Goal: Task Accomplishment & Management: Manage account settings

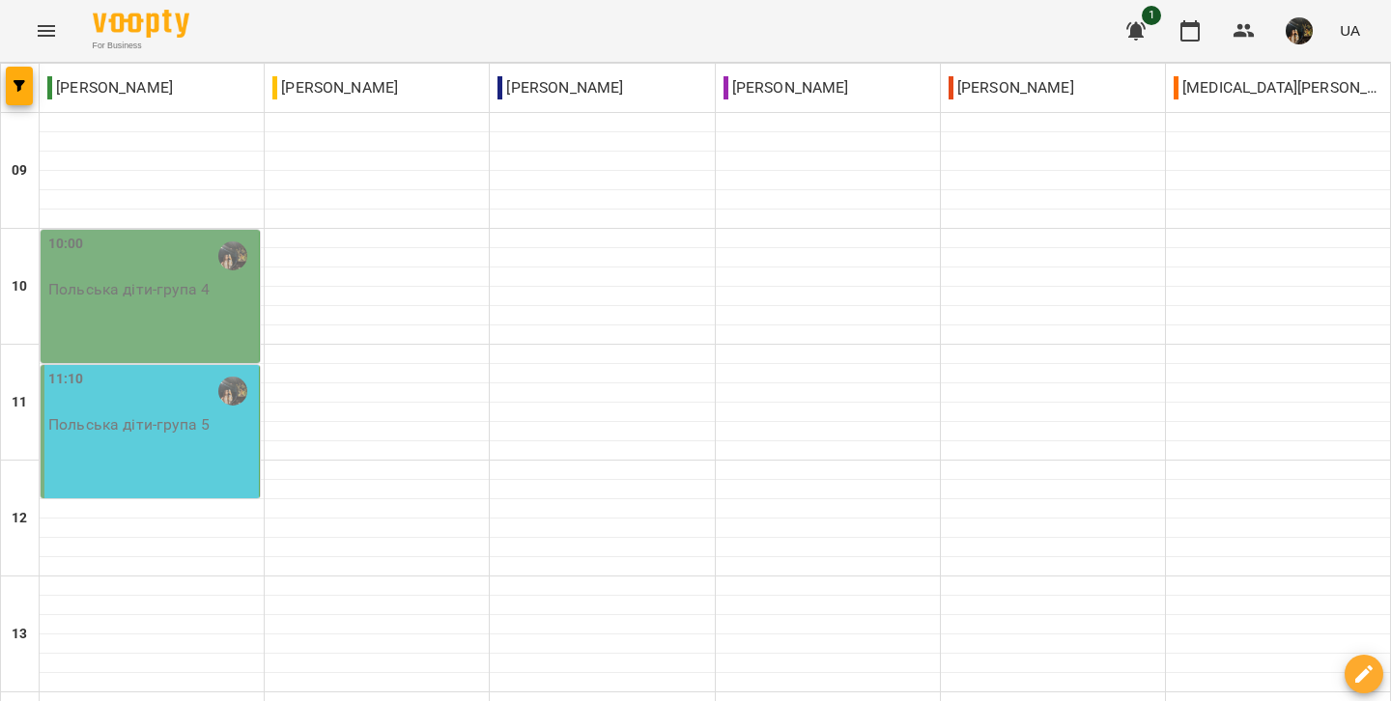
click at [161, 467] on div "11:10 Польська діти - група 5" at bounding box center [150, 431] width 219 height 133
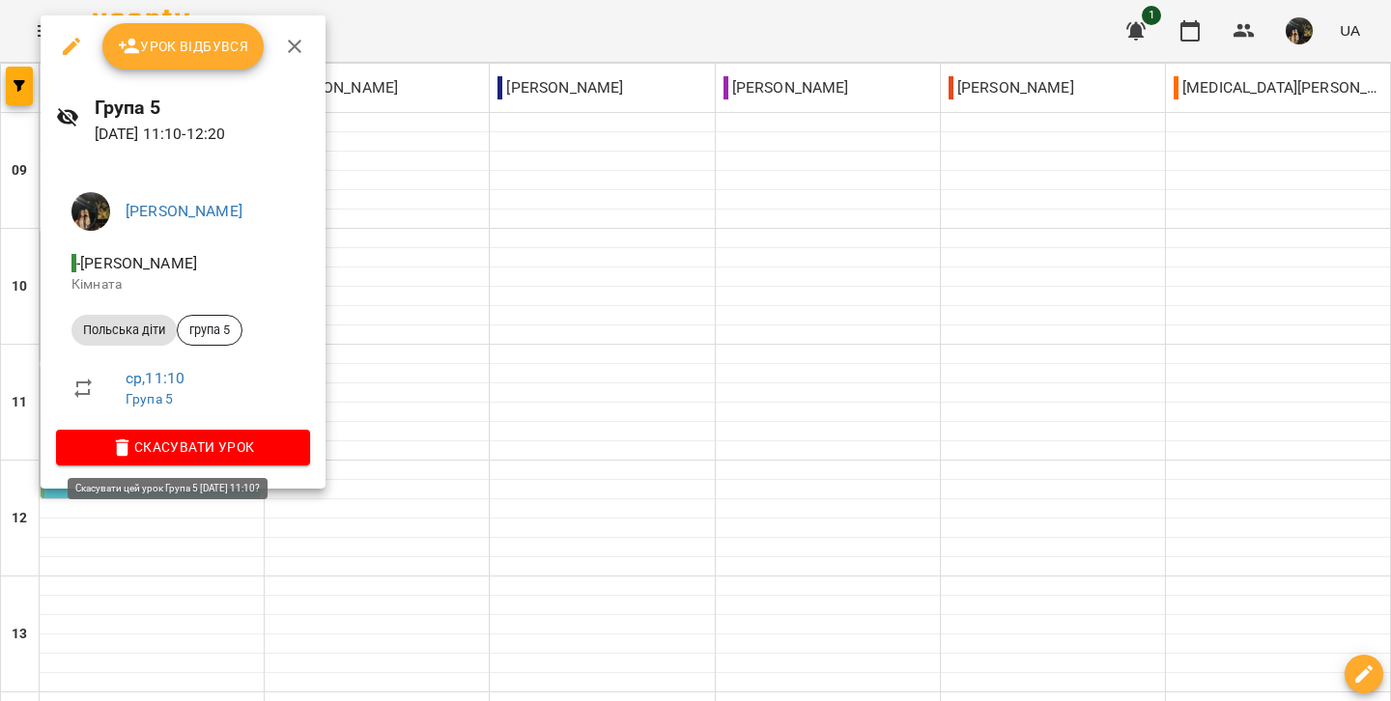
click at [158, 445] on span "Скасувати Урок" at bounding box center [182, 447] width 223 height 23
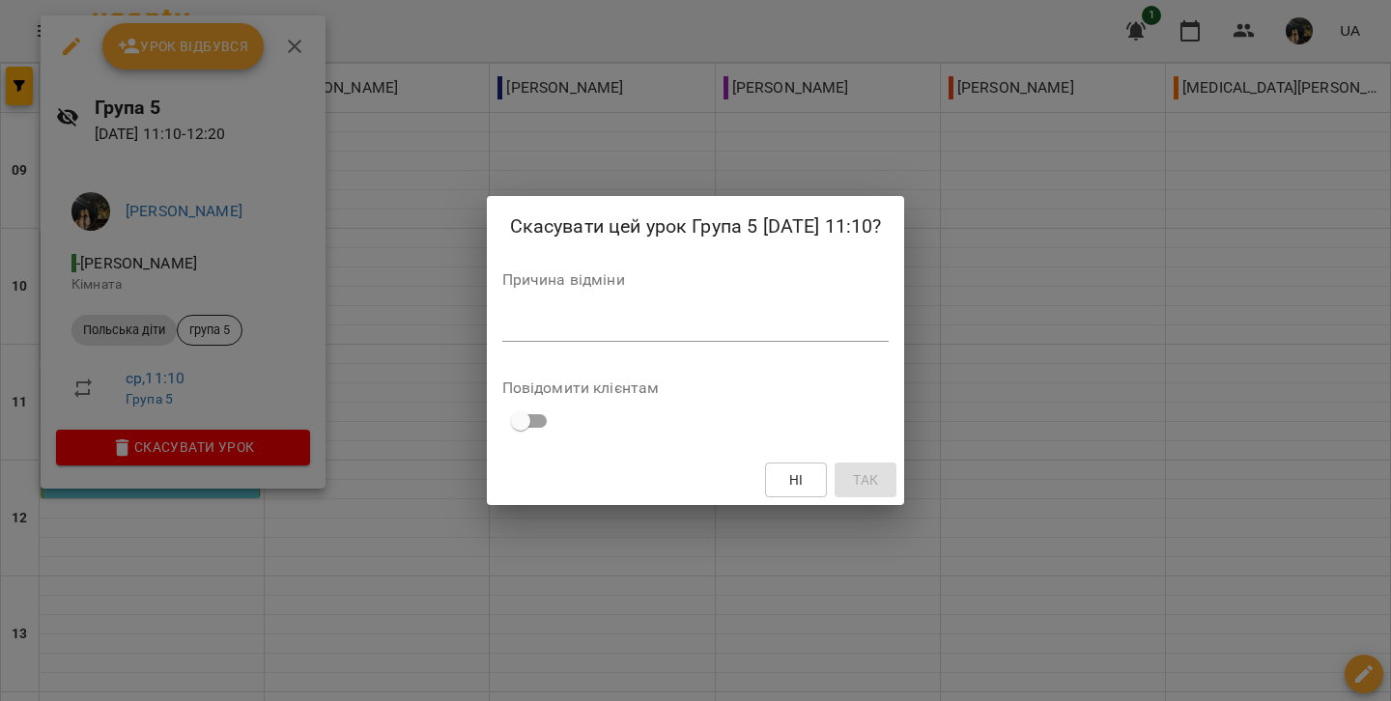
click at [502, 324] on textarea at bounding box center [695, 326] width 387 height 18
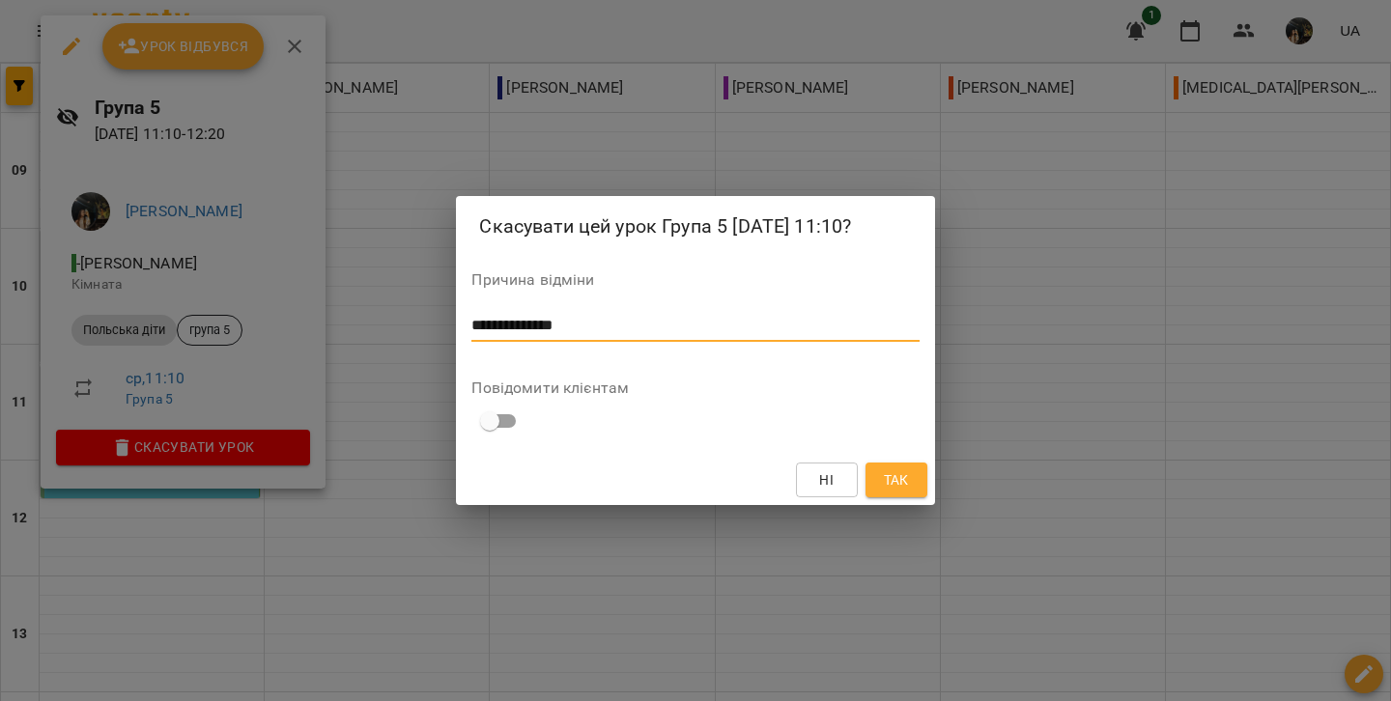
click at [566, 327] on textarea "**********" at bounding box center [694, 326] width 447 height 18
type textarea "**********"
click at [900, 477] on span "Так" at bounding box center [896, 479] width 25 height 23
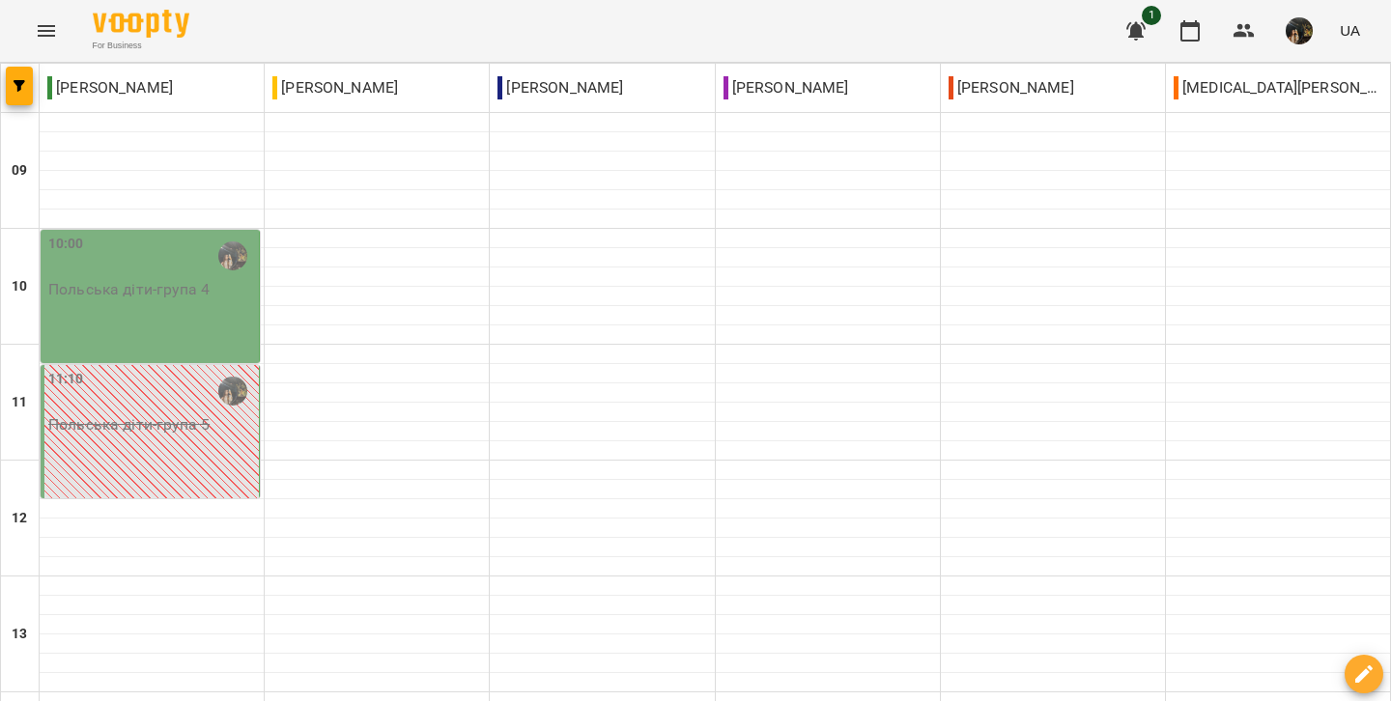
click at [171, 324] on div "10:00 Польська діти - група 4" at bounding box center [150, 296] width 219 height 133
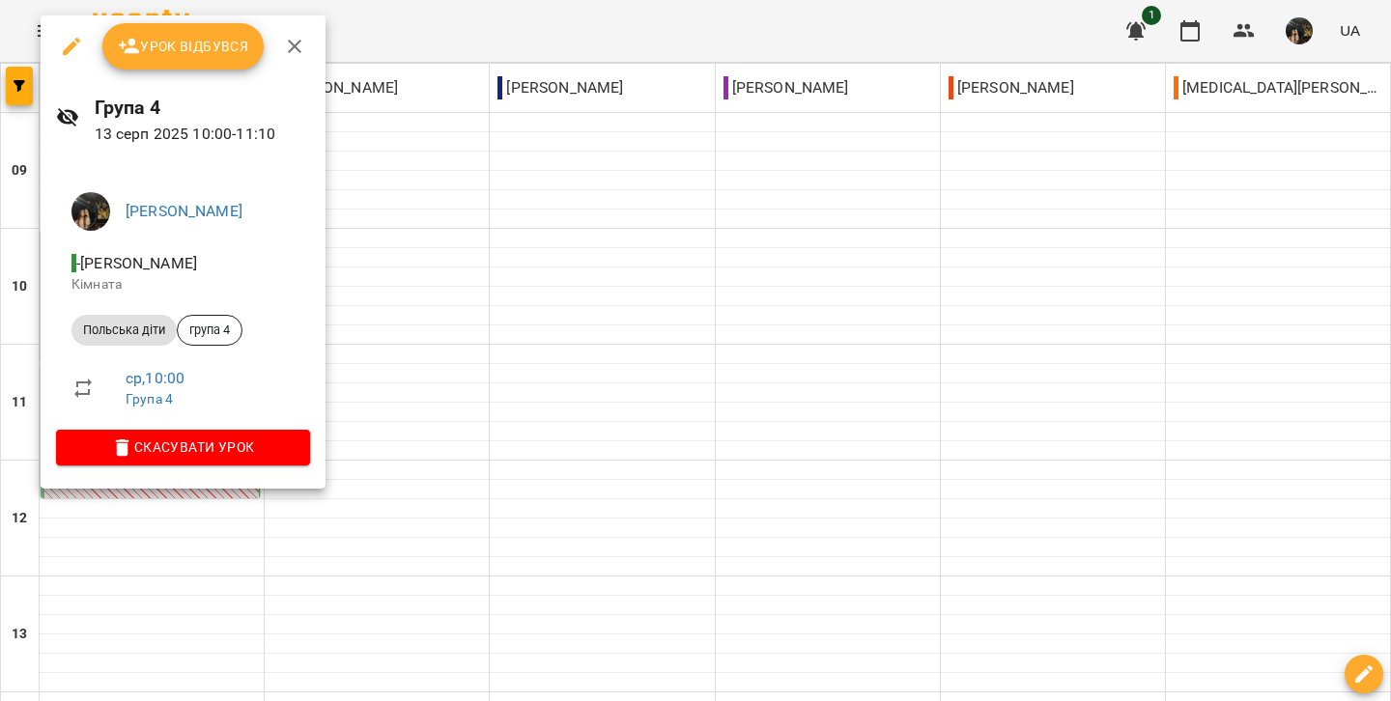
click at [174, 47] on span "Урок відбувся" at bounding box center [183, 46] width 131 height 23
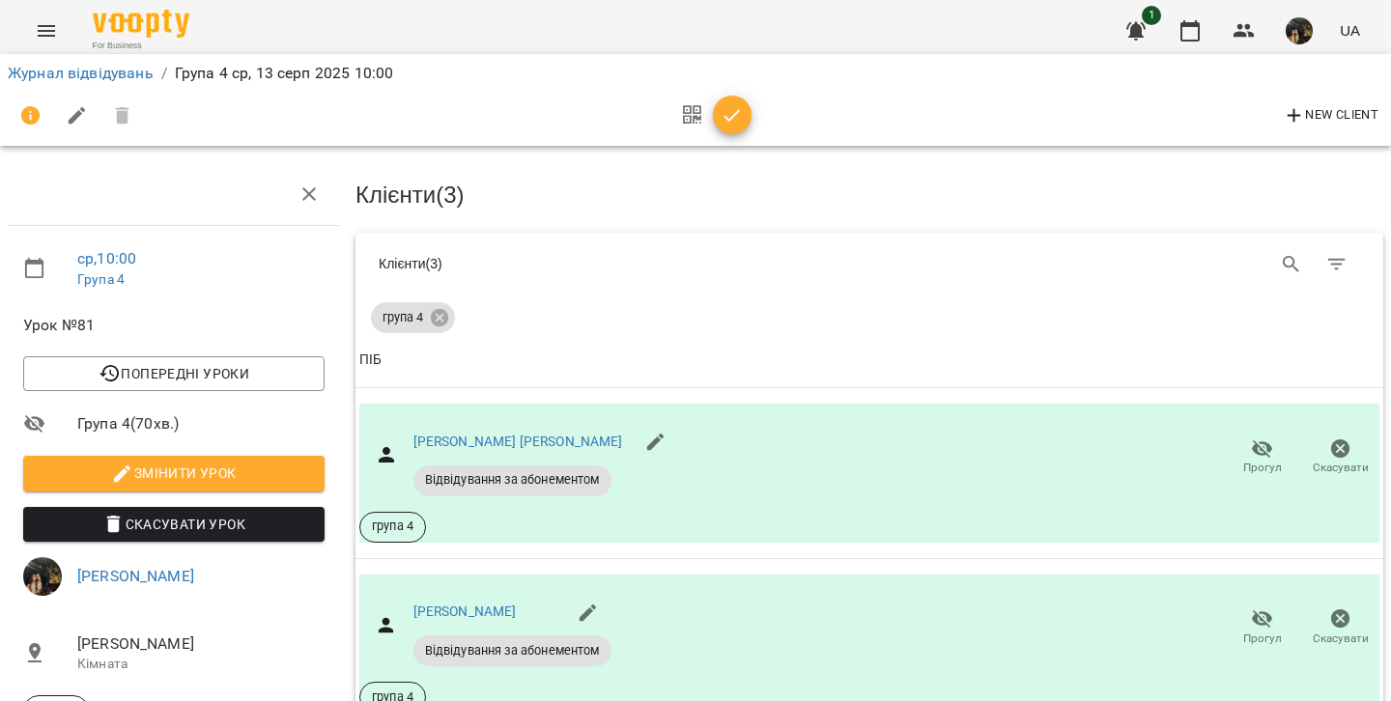
scroll to position [121, 0]
click at [736, 114] on icon "button" at bounding box center [731, 115] width 23 height 23
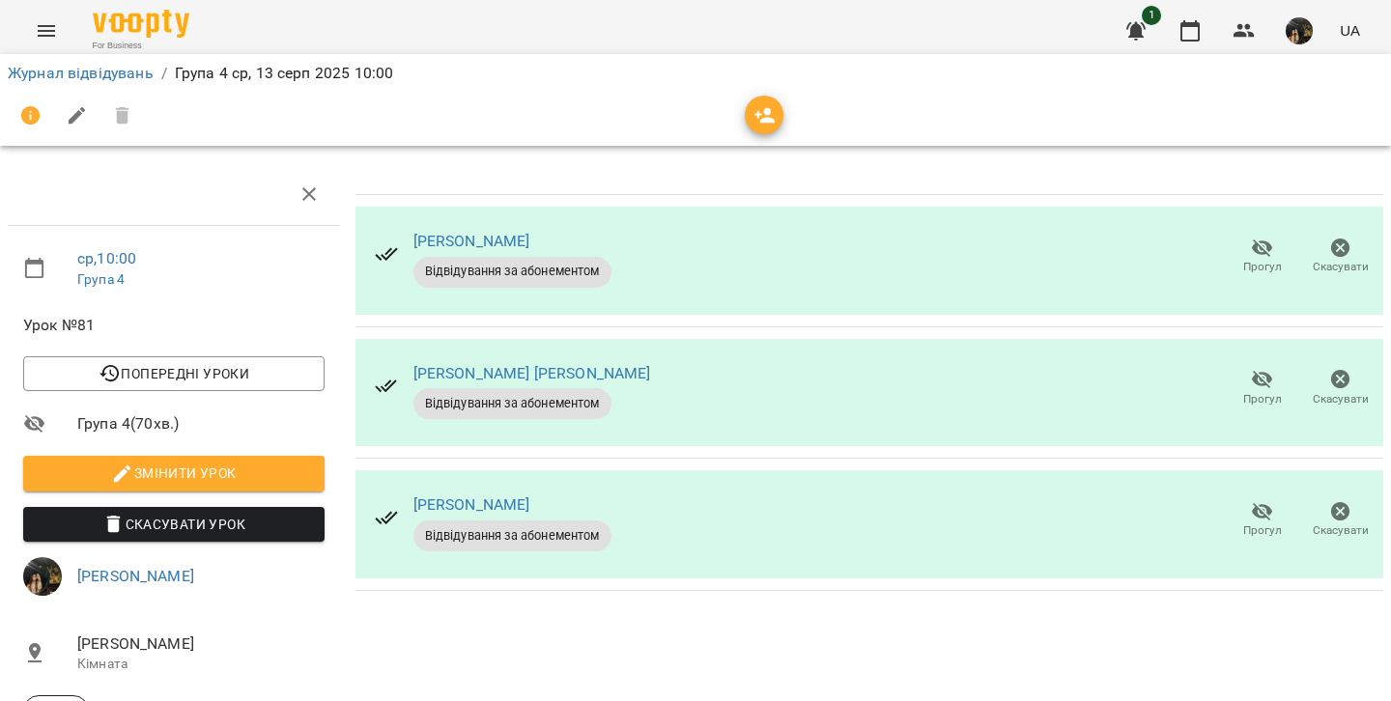
scroll to position [0, 0]
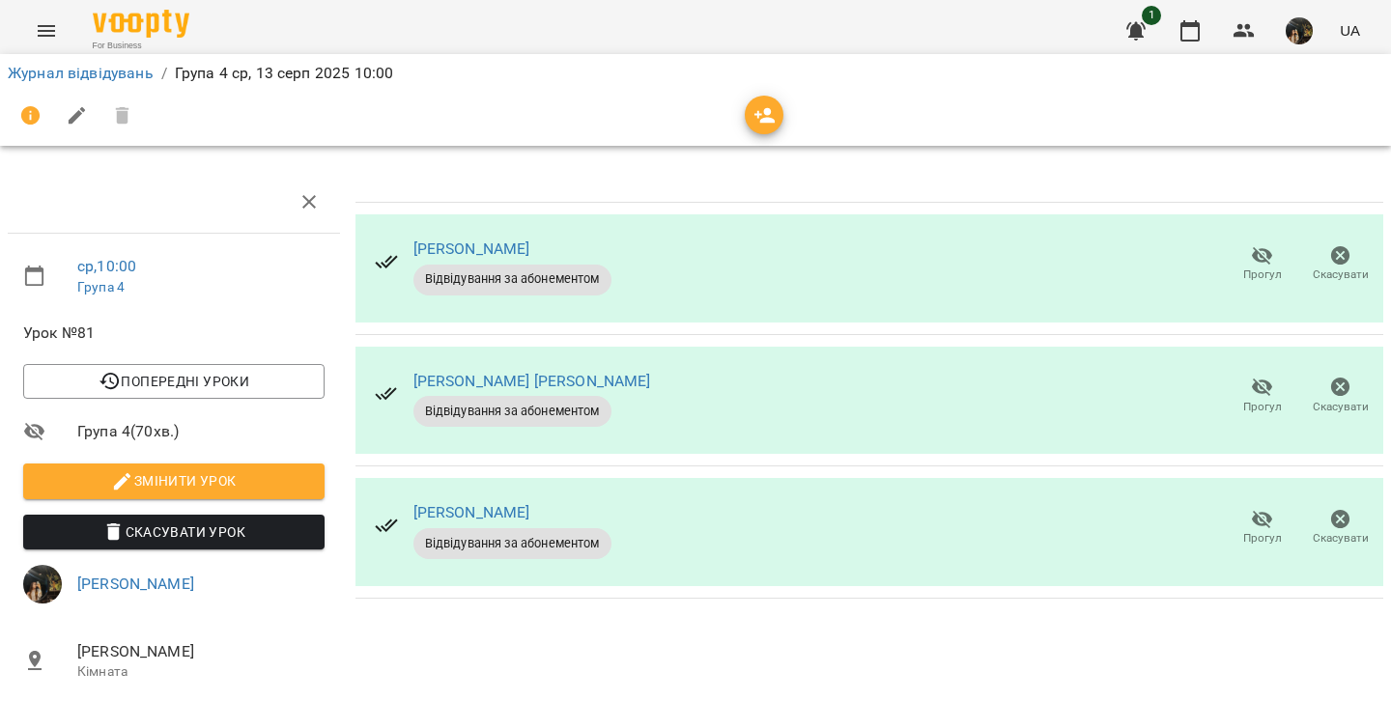
click at [1251, 257] on icon "button" at bounding box center [1262, 255] width 23 height 23
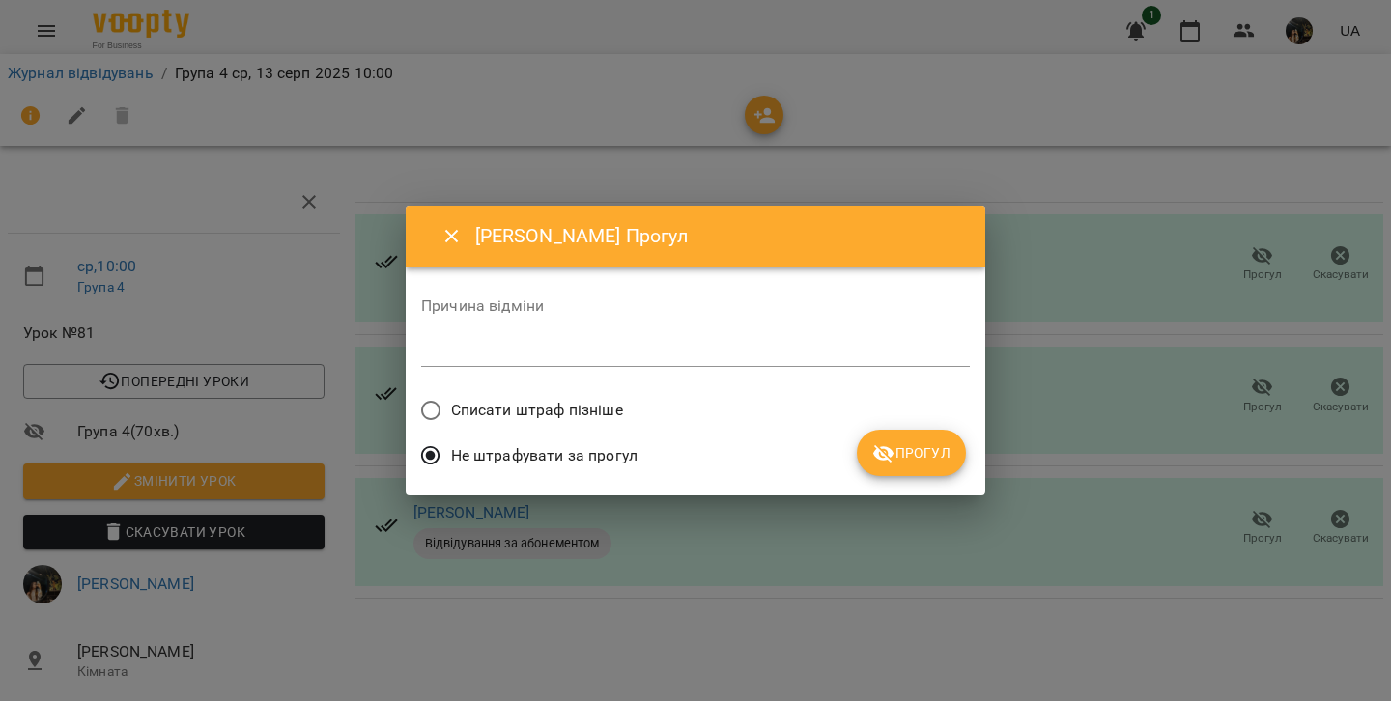
click at [880, 442] on icon "submit" at bounding box center [883, 453] width 23 height 23
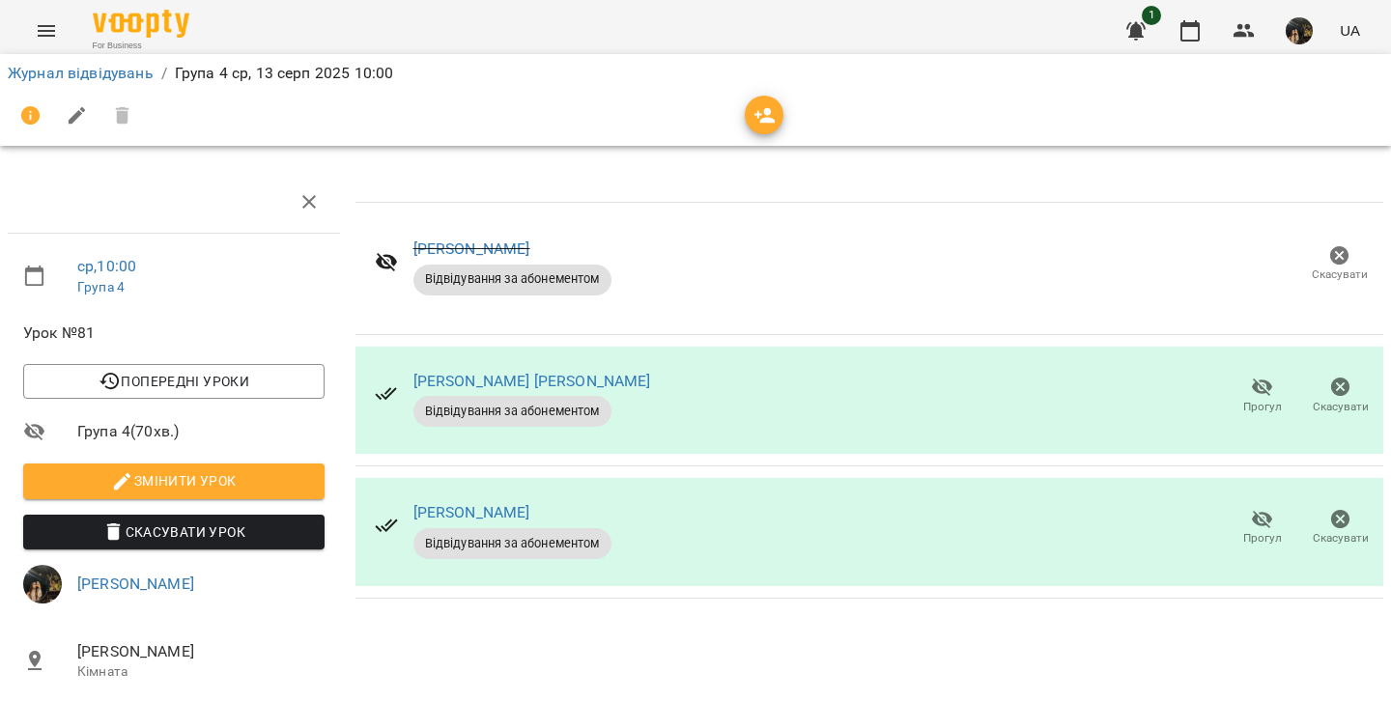
click at [244, 487] on span "Змінити урок" at bounding box center [174, 480] width 270 height 23
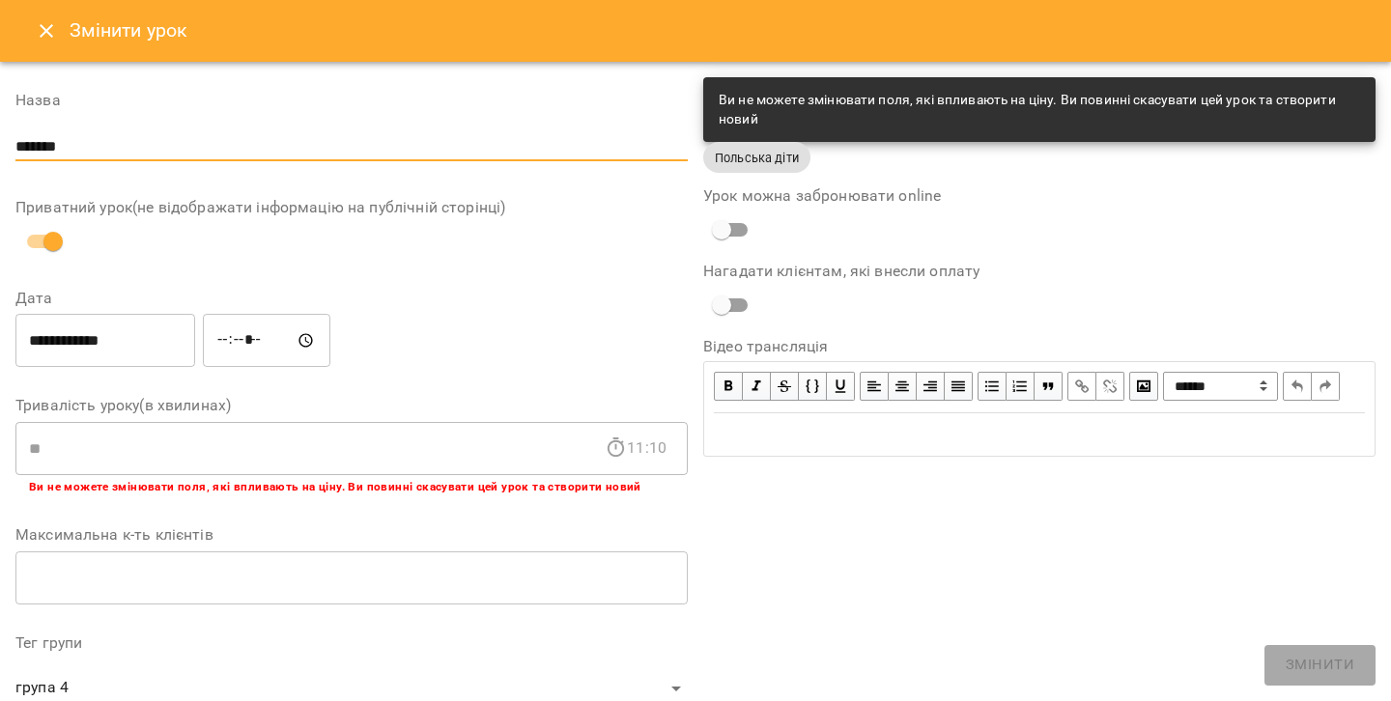
drag, startPoint x: 101, startPoint y: 140, endPoint x: 0, endPoint y: 141, distance: 101.4
click at [0, 141] on div "**********" at bounding box center [695, 674] width 1391 height 1224
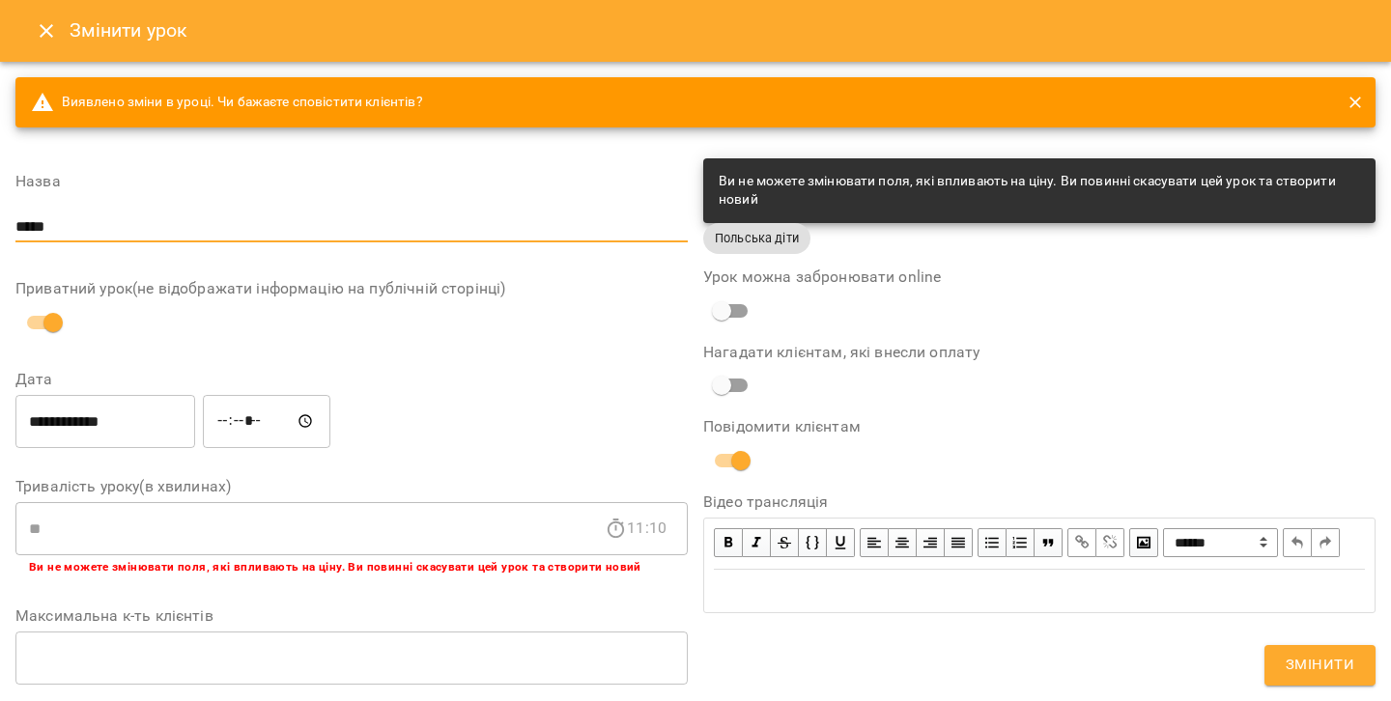
type input "*****"
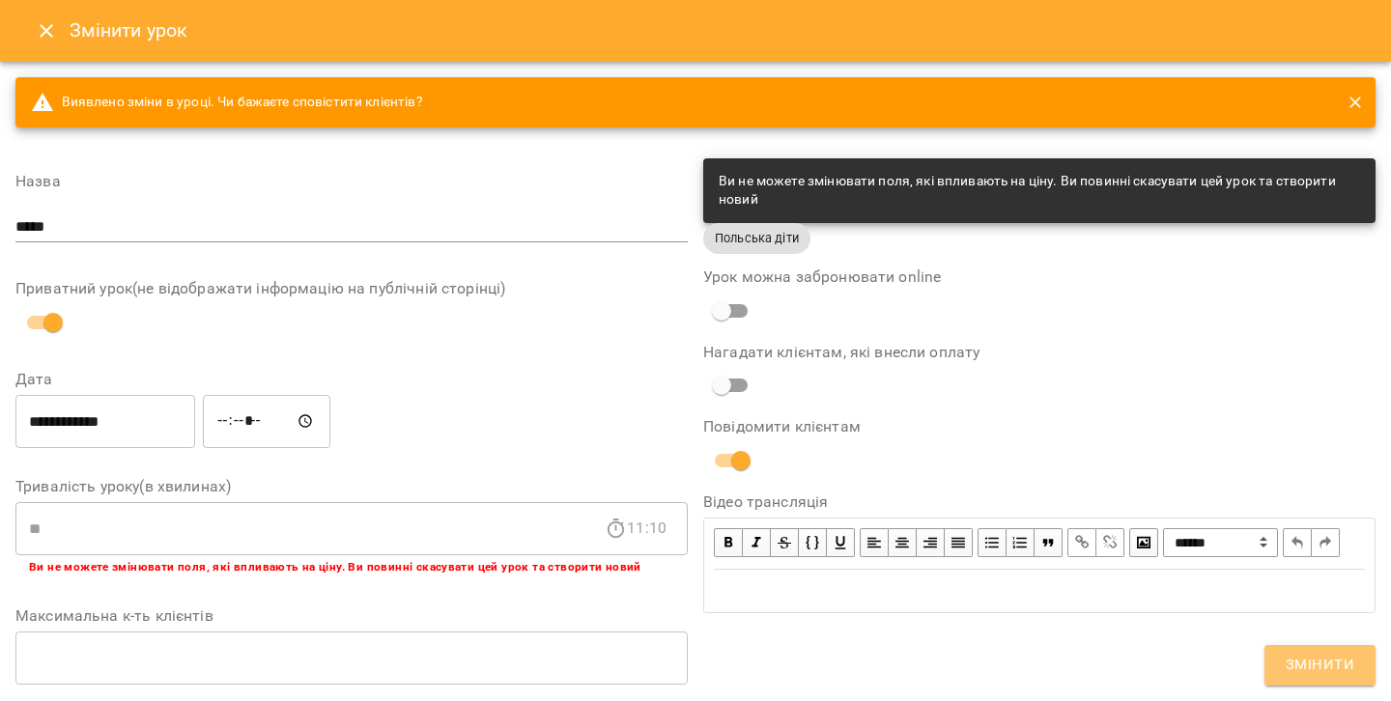
click at [1291, 657] on span "Змінити" at bounding box center [1319, 665] width 69 height 25
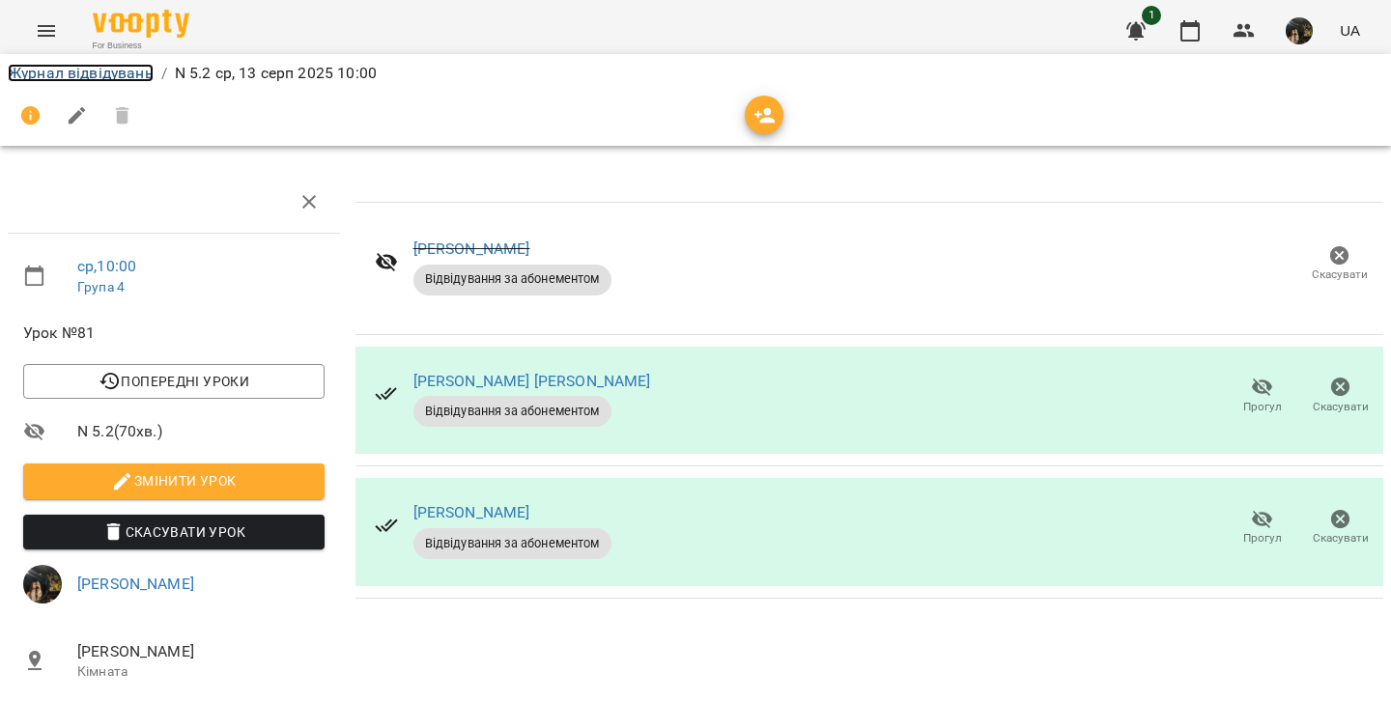
click at [65, 71] on link "Журнал відвідувань" at bounding box center [81, 73] width 146 height 18
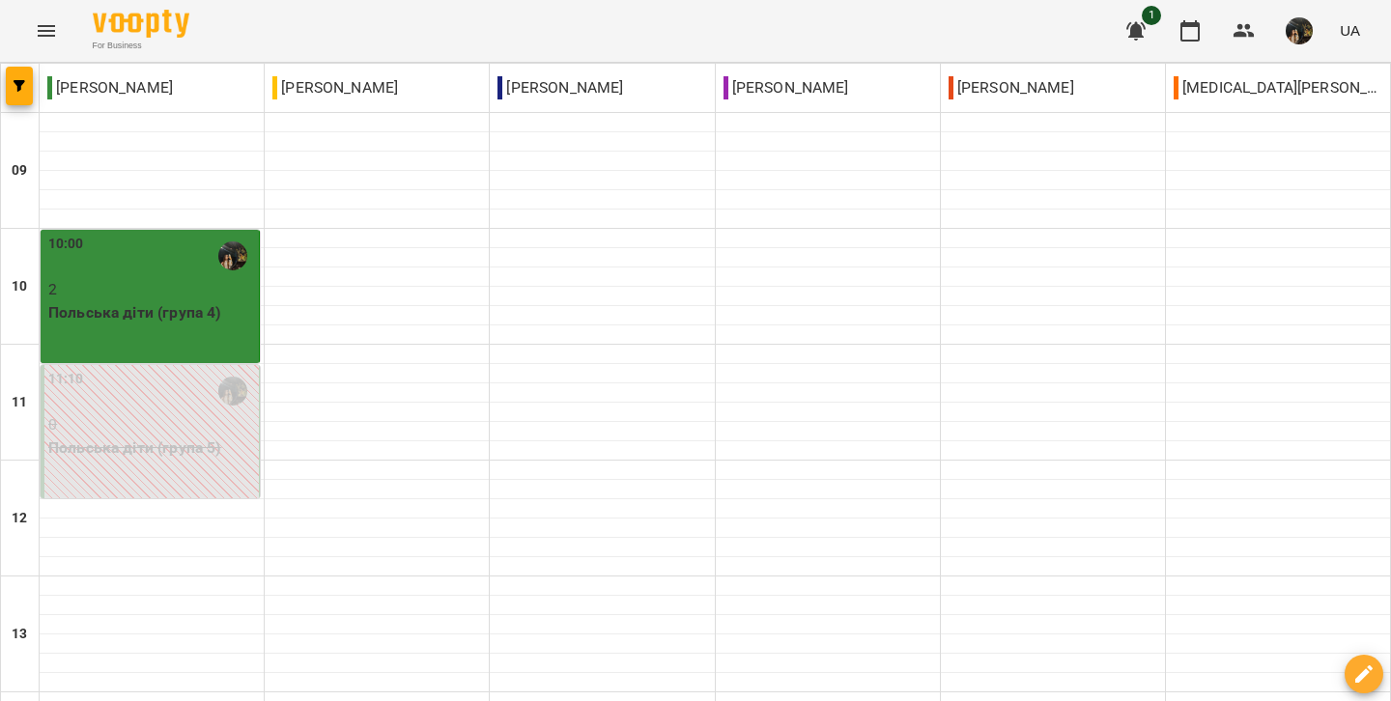
click at [212, 298] on p "2" at bounding box center [151, 289] width 207 height 23
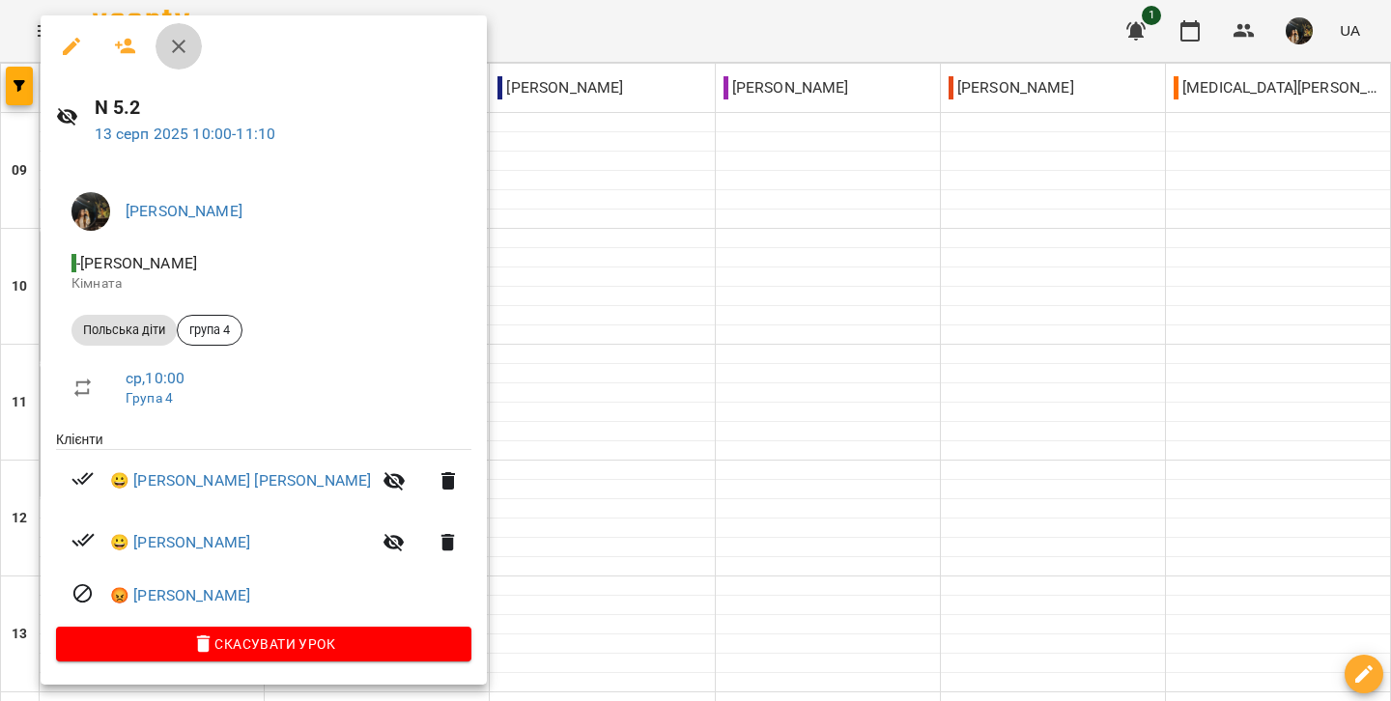
click at [167, 46] on icon "button" at bounding box center [178, 46] width 23 height 23
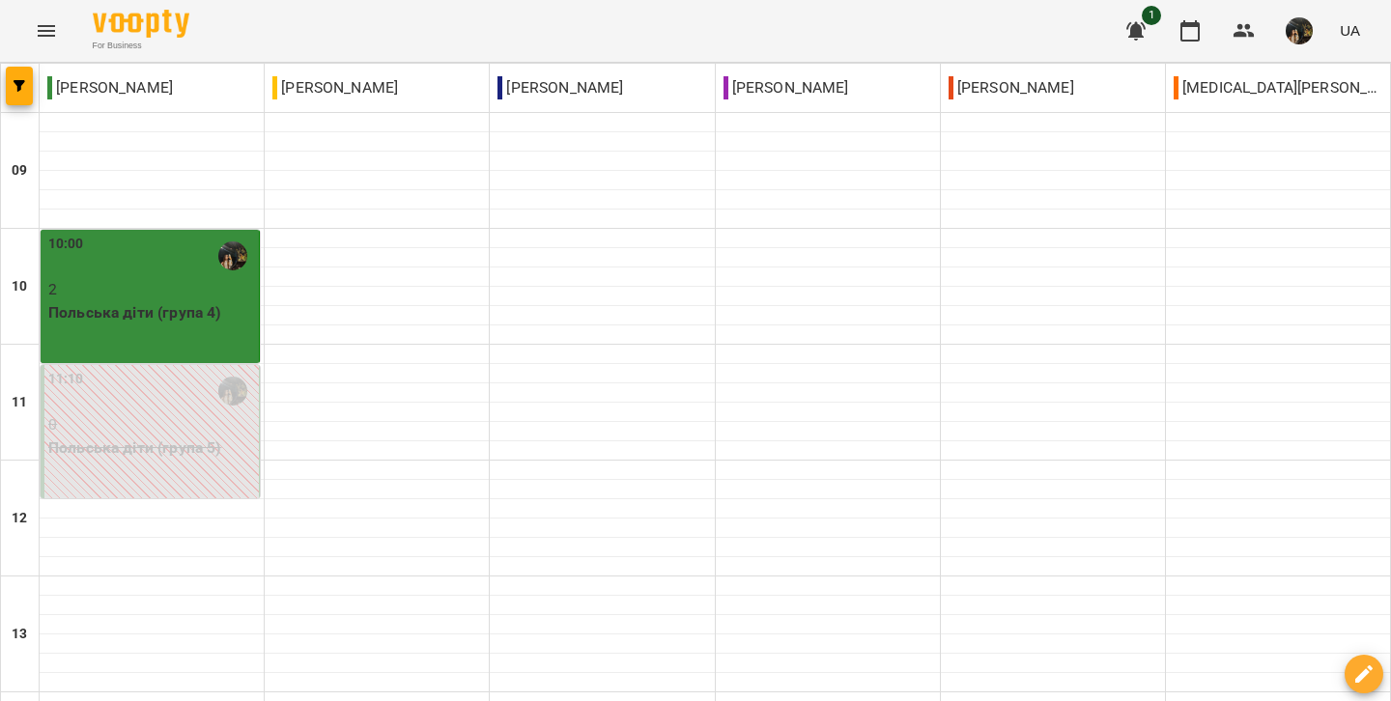
click at [94, 286] on p "2" at bounding box center [151, 289] width 207 height 23
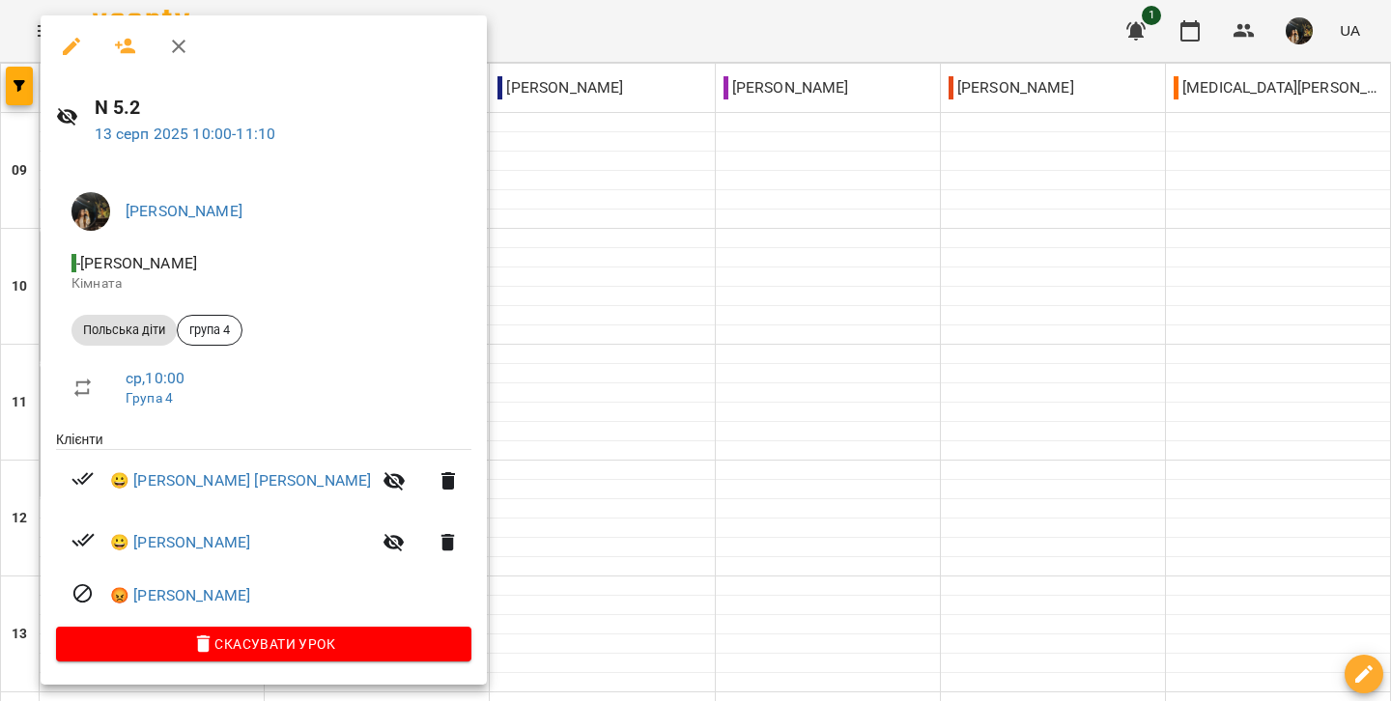
click at [179, 51] on icon "button" at bounding box center [178, 46] width 23 height 23
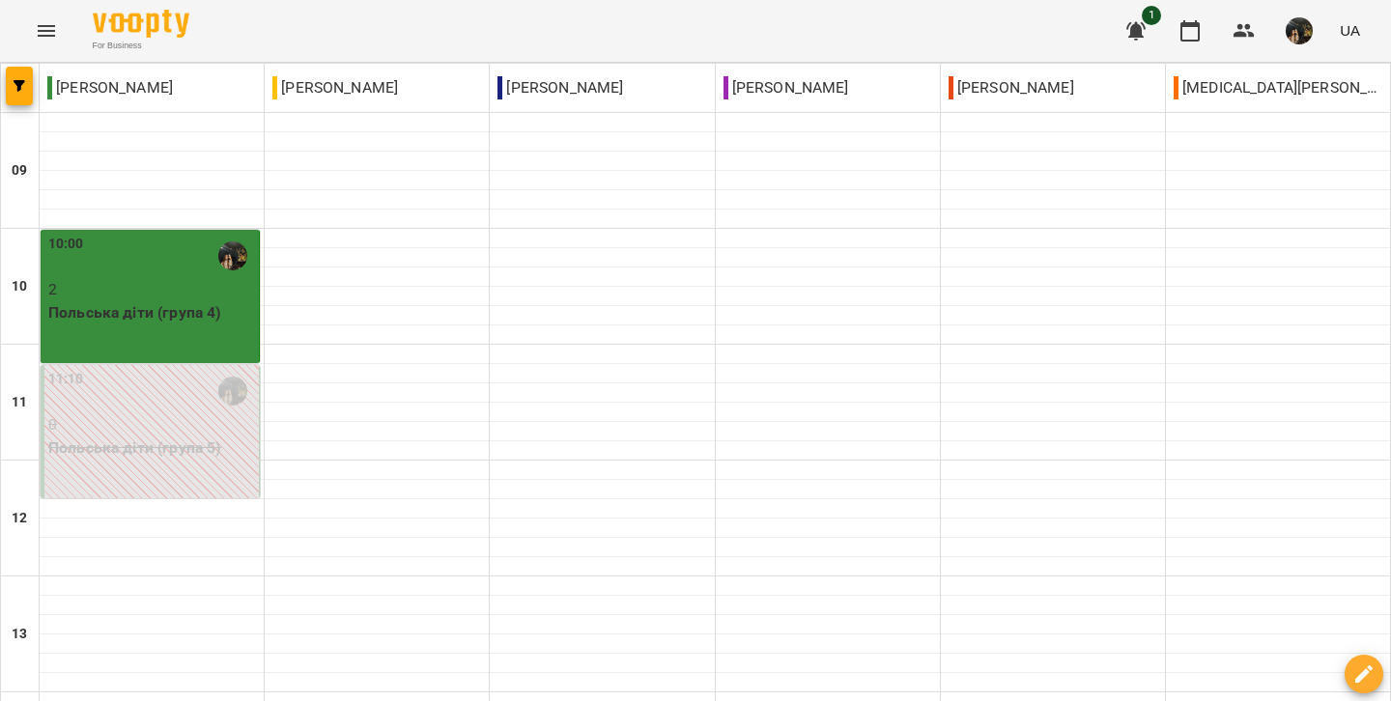
click at [175, 268] on div "10:00" at bounding box center [151, 256] width 207 height 44
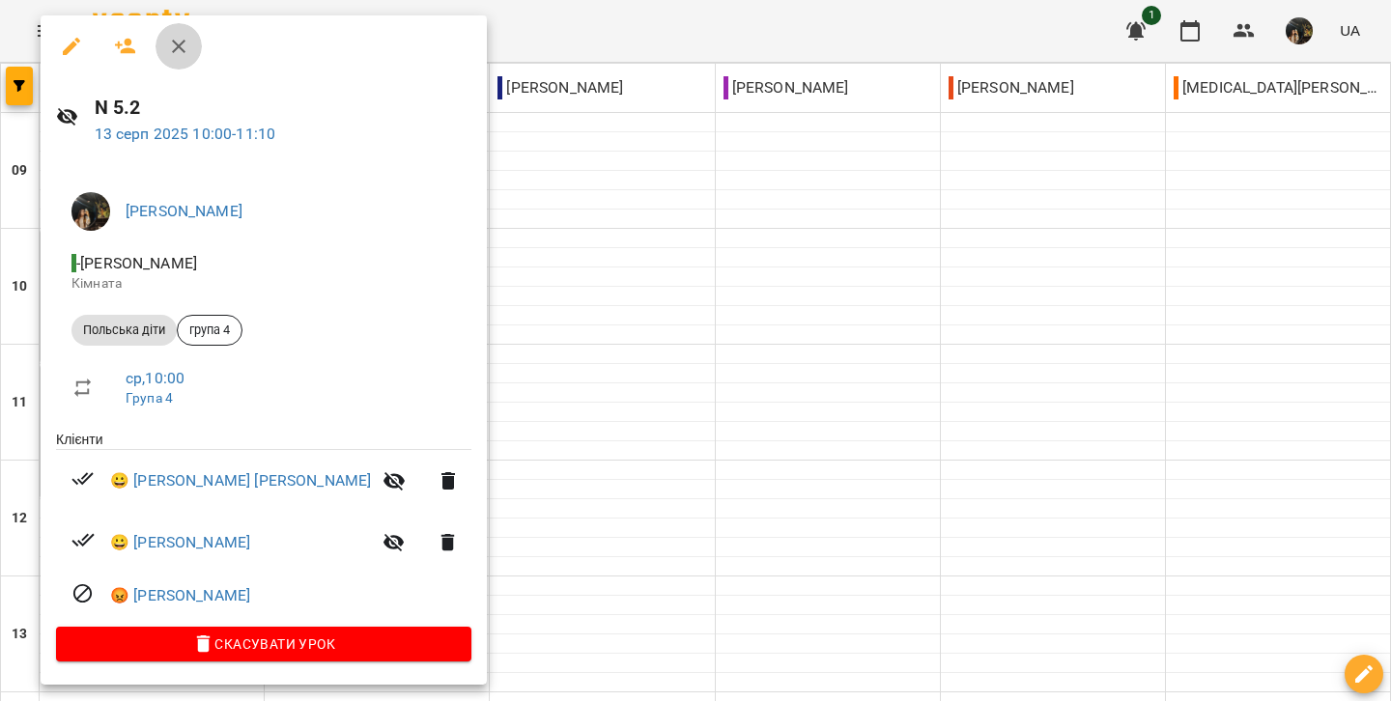
click at [177, 35] on icon "button" at bounding box center [178, 46] width 23 height 23
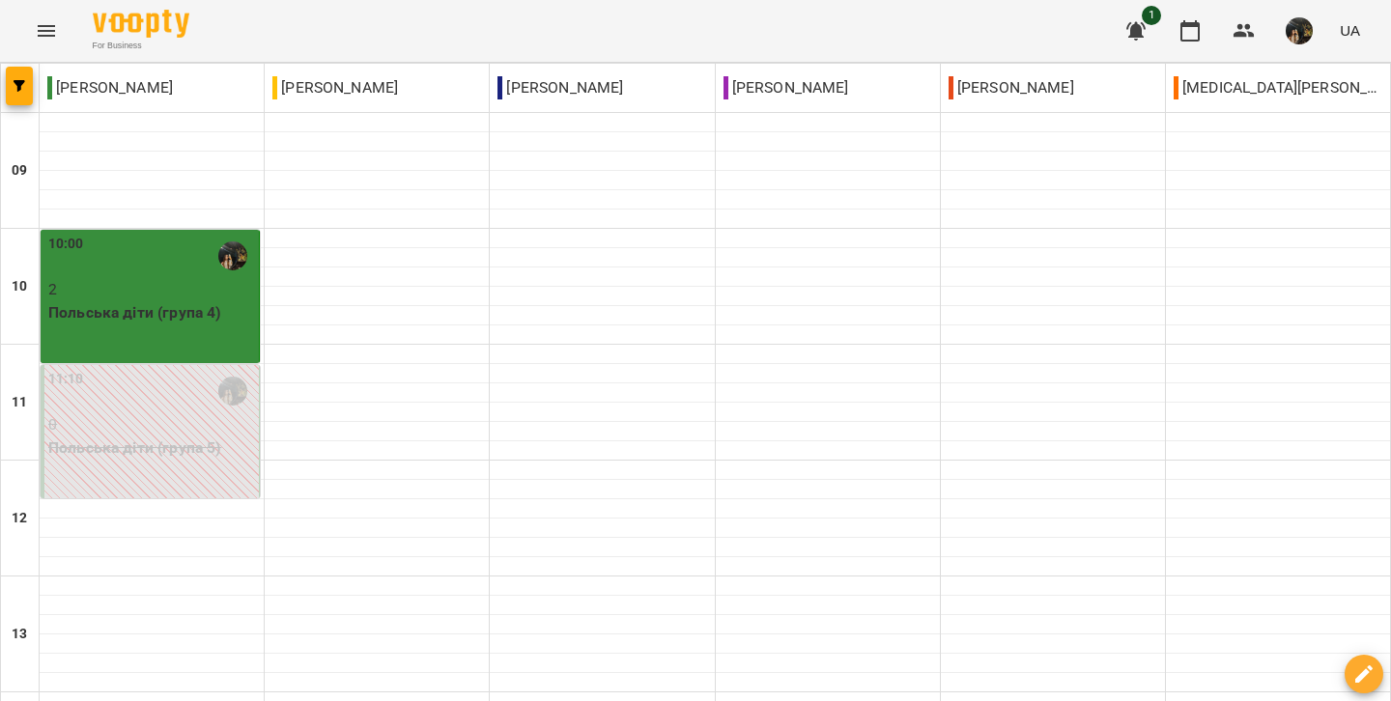
click at [126, 301] on p "Польська діти (група 4)" at bounding box center [151, 312] width 207 height 23
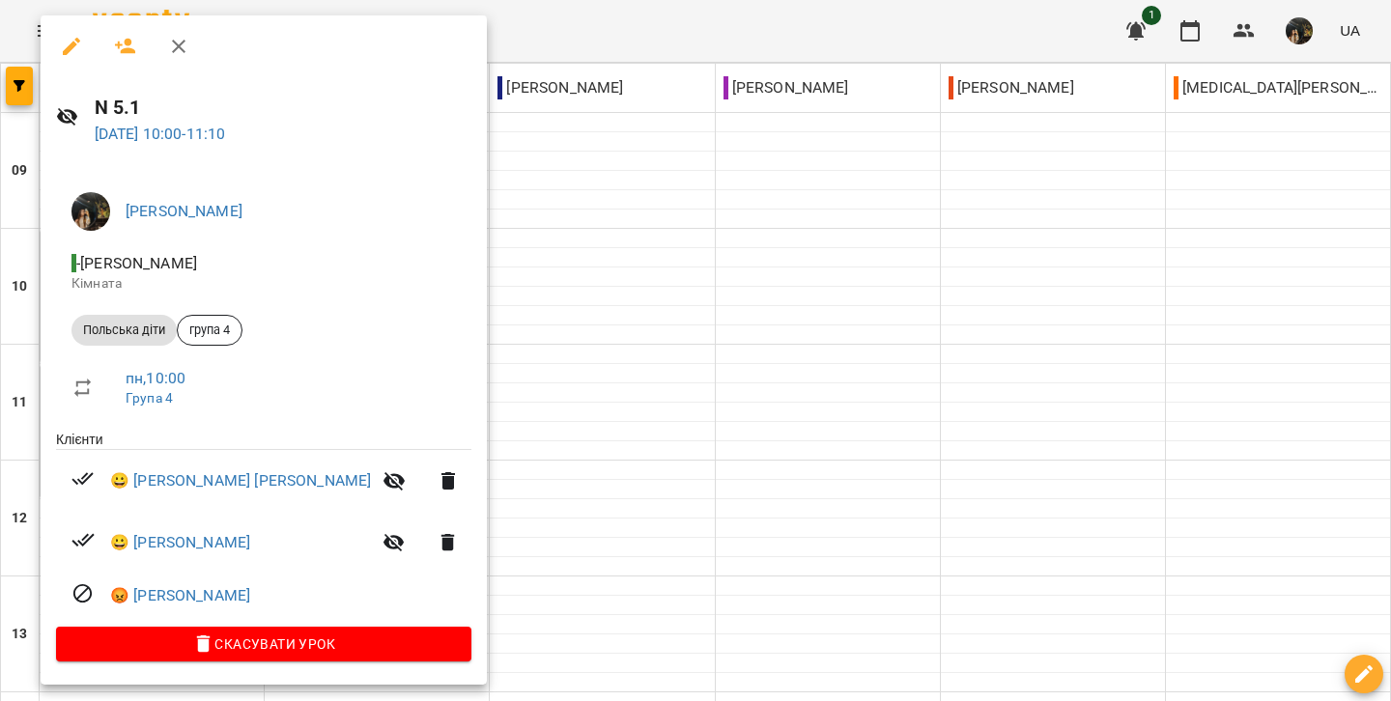
click at [176, 46] on icon "button" at bounding box center [178, 46] width 23 height 23
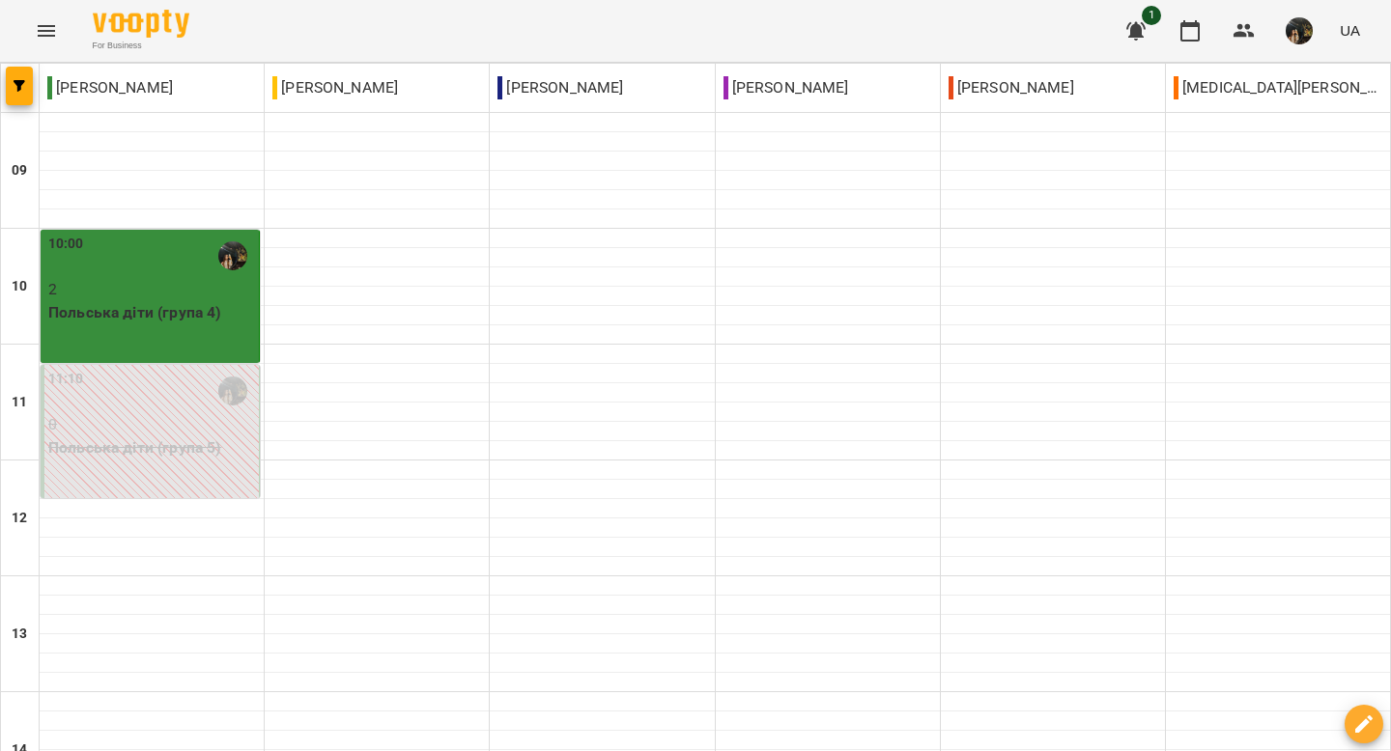
click at [198, 269] on div "10:00" at bounding box center [151, 256] width 207 height 44
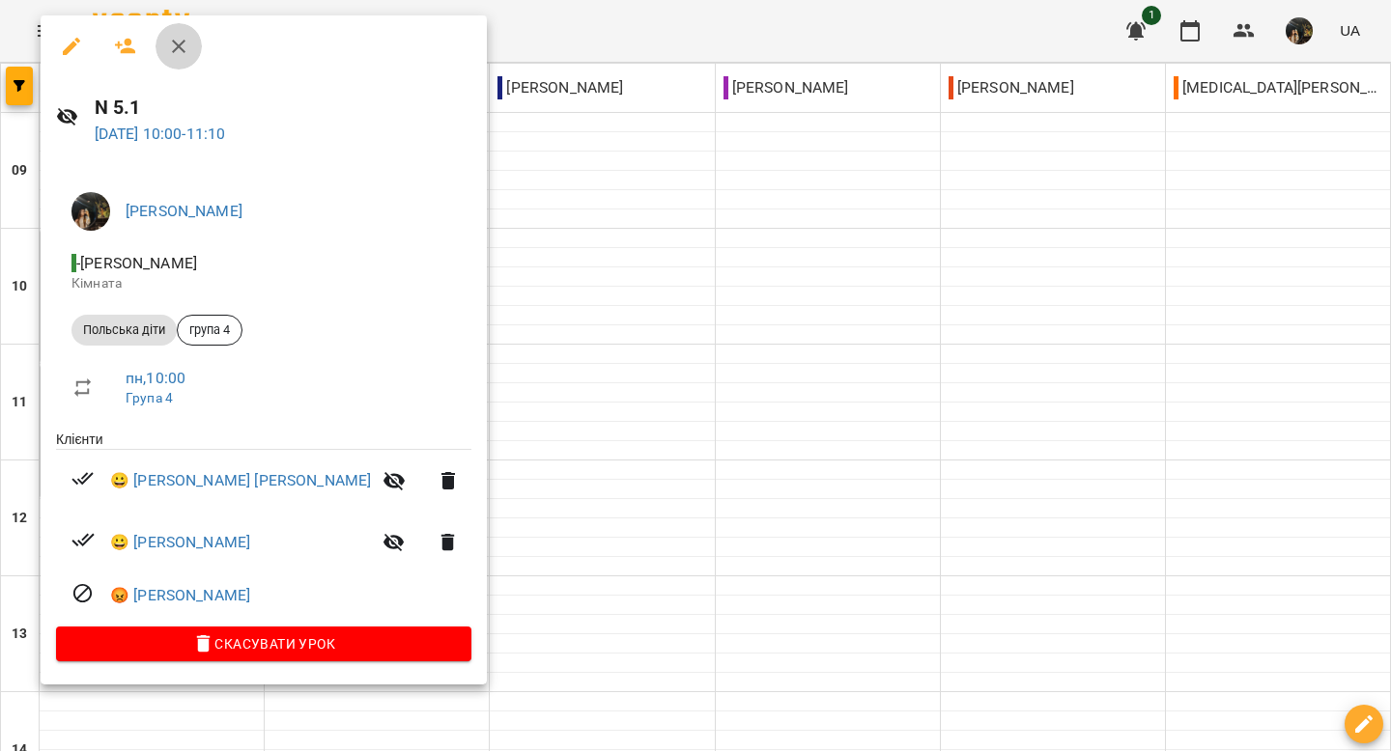
click at [174, 41] on icon "button" at bounding box center [179, 47] width 14 height 14
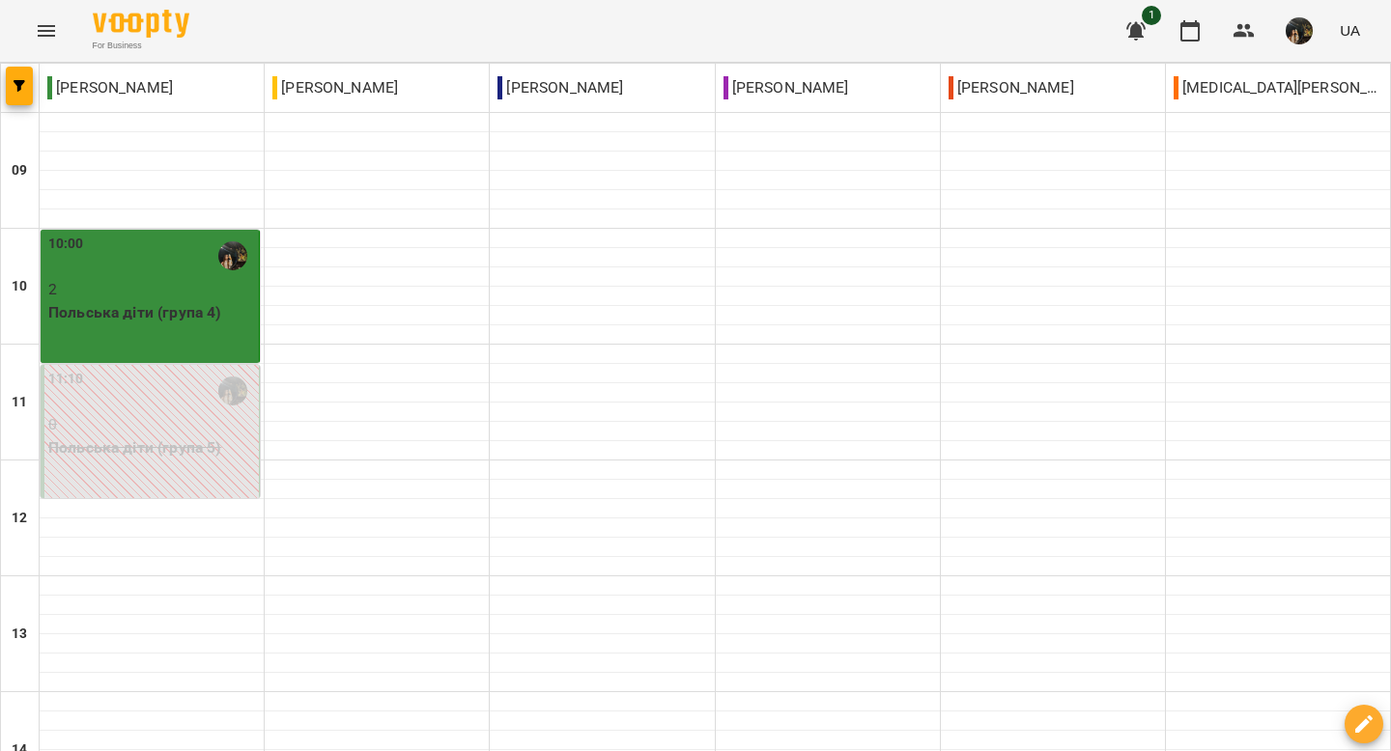
click at [205, 259] on div "10:00" at bounding box center [151, 256] width 207 height 44
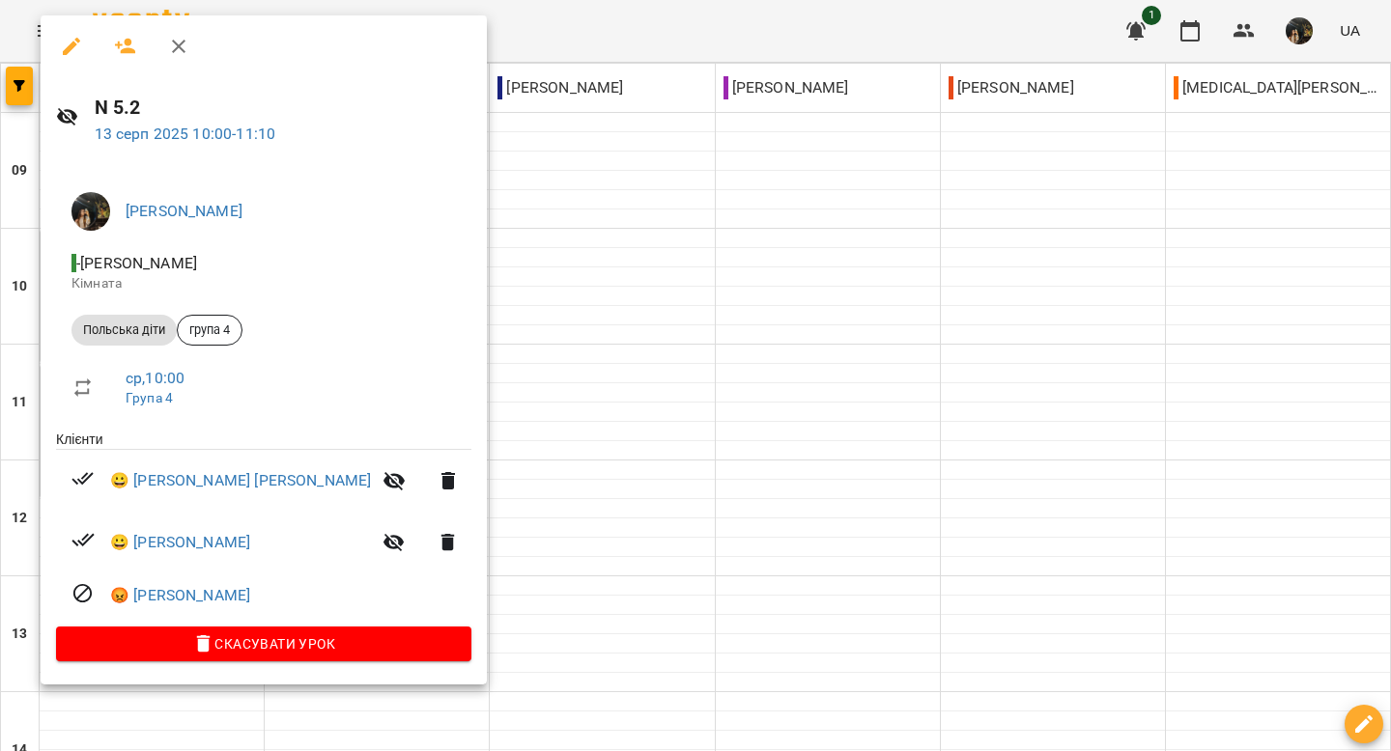
click at [184, 48] on icon "button" at bounding box center [178, 46] width 23 height 23
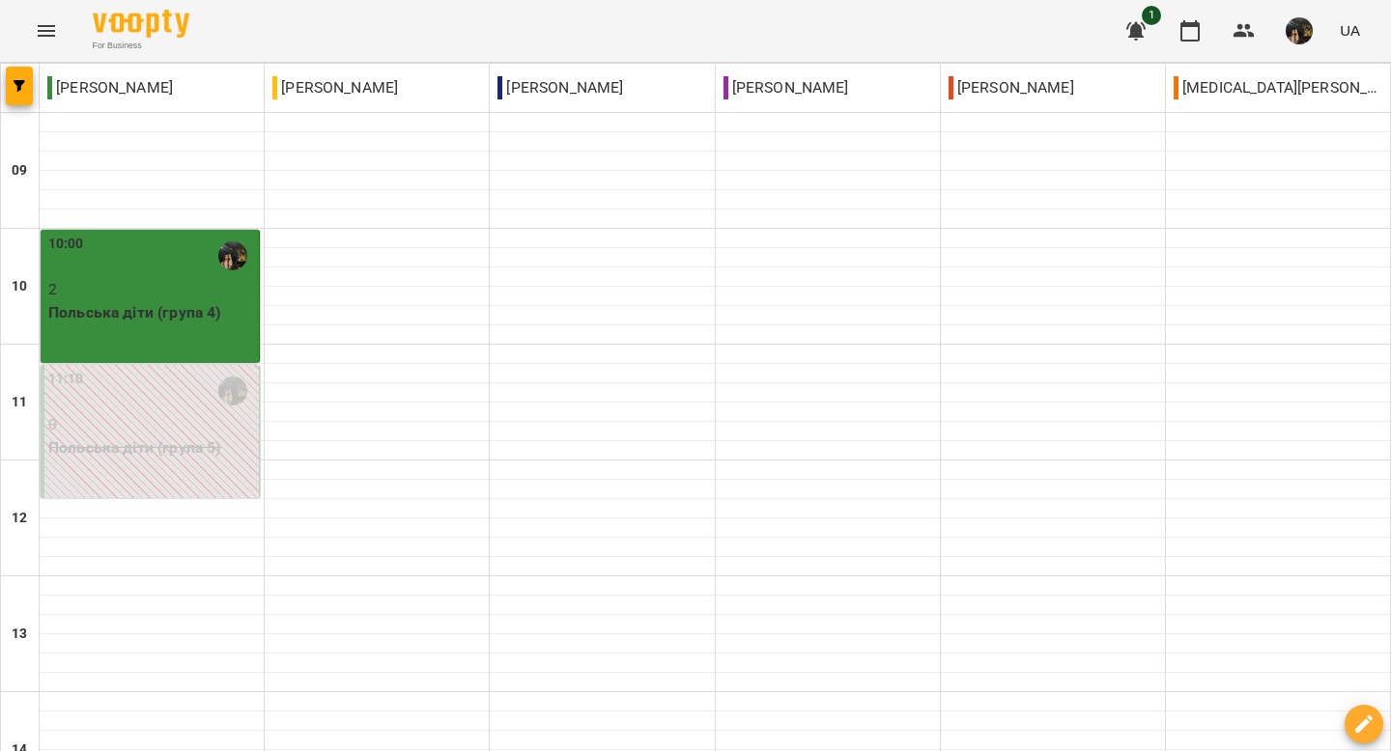
click at [186, 296] on p "2" at bounding box center [151, 289] width 207 height 23
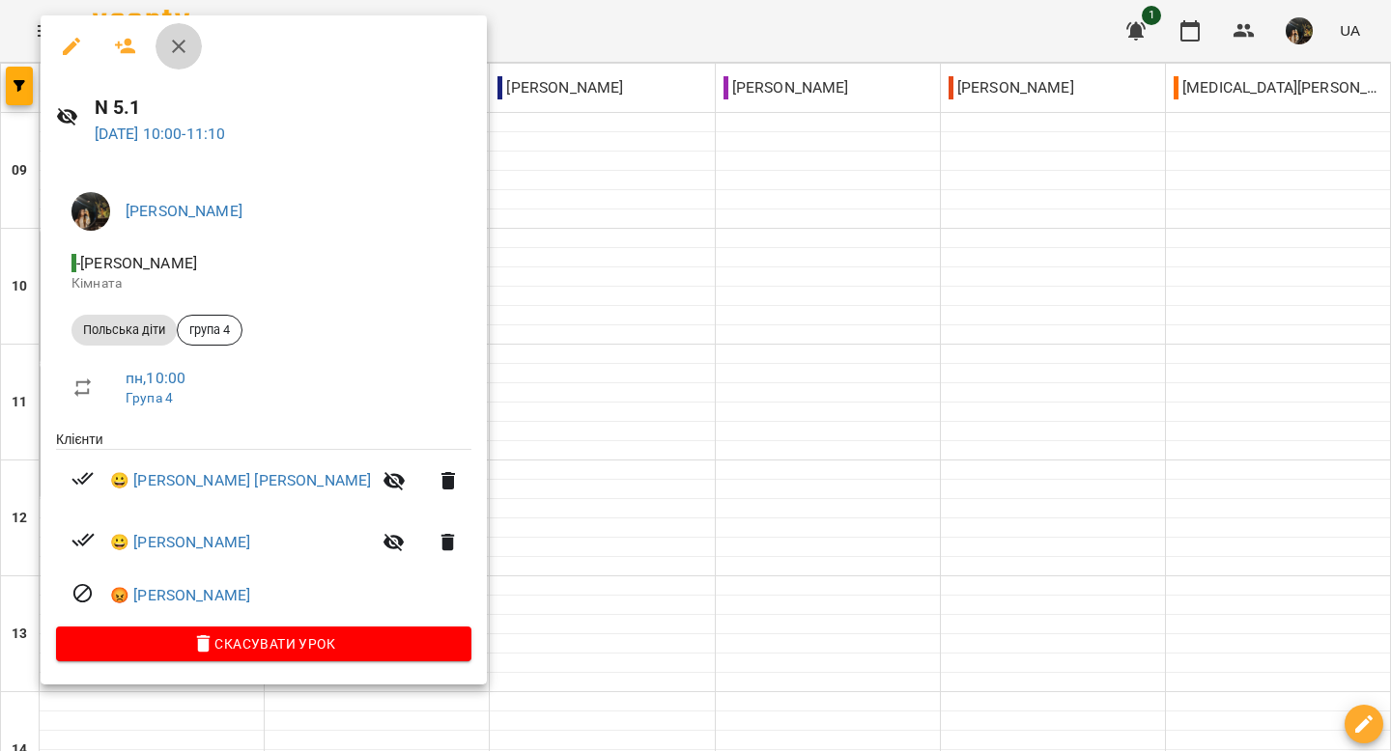
click at [178, 46] on icon "button" at bounding box center [179, 47] width 14 height 14
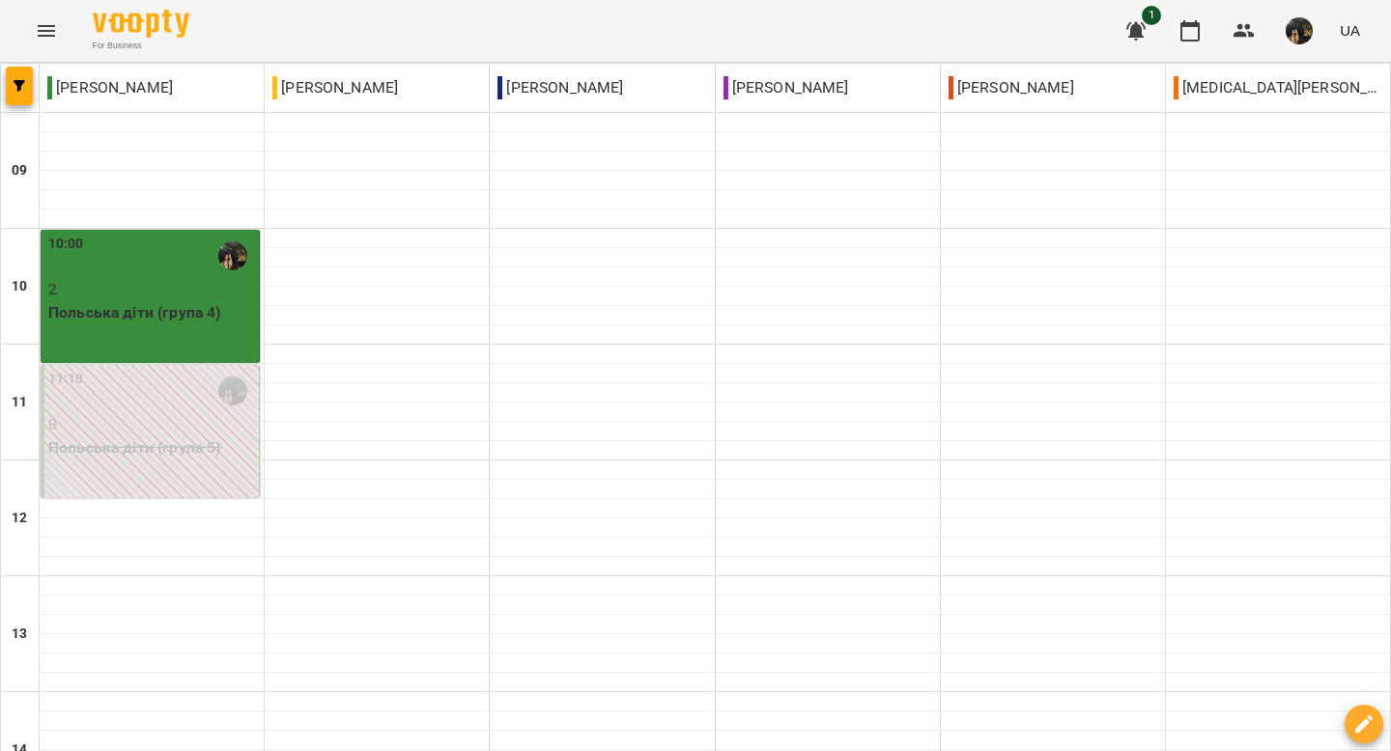
click at [204, 318] on p "Польська діти (група 4)" at bounding box center [151, 312] width 207 height 23
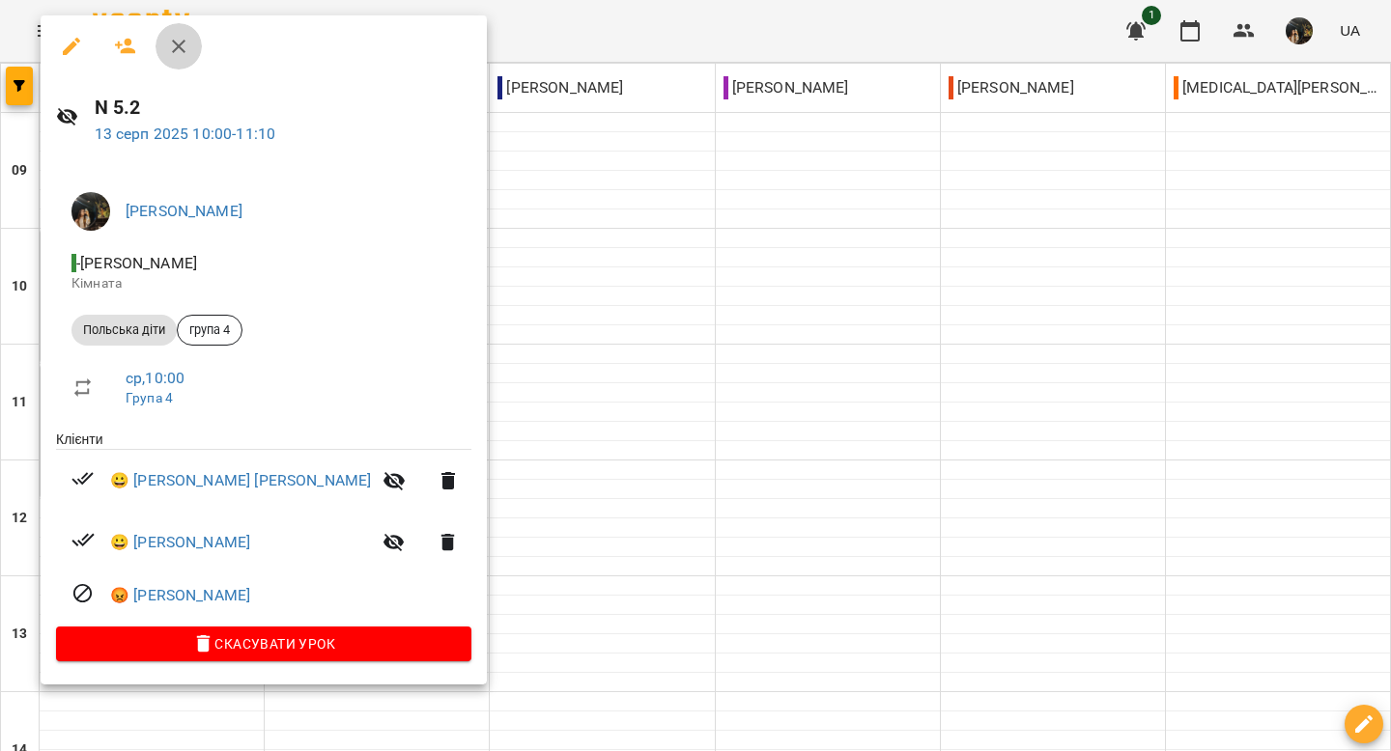
click at [183, 42] on icon "button" at bounding box center [178, 46] width 23 height 23
